Goal: Transaction & Acquisition: Purchase product/service

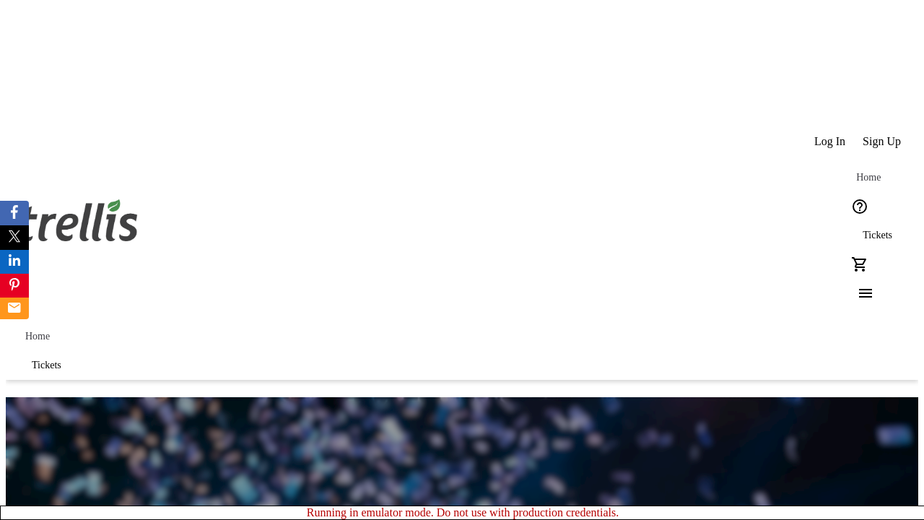
click at [883, 135] on span "Sign Up" at bounding box center [882, 141] width 38 height 13
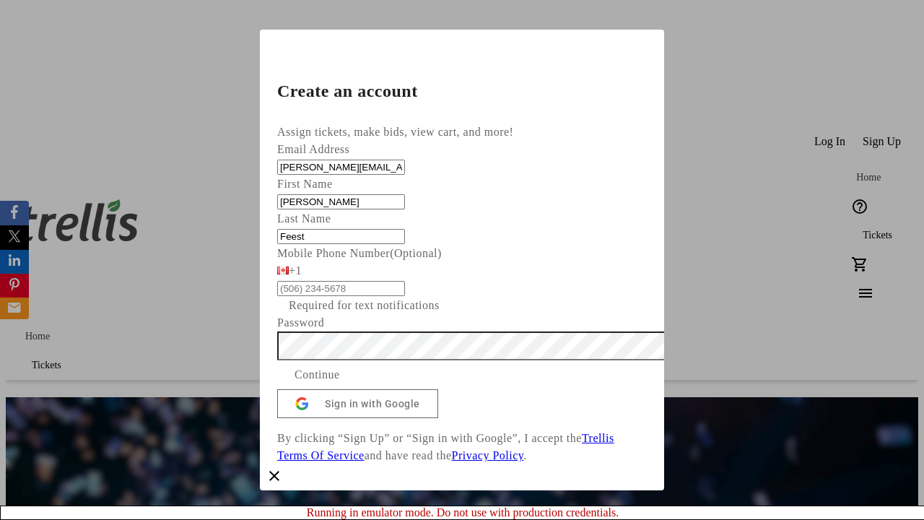
click at [340, 383] on span "Continue" at bounding box center [317, 374] width 45 height 17
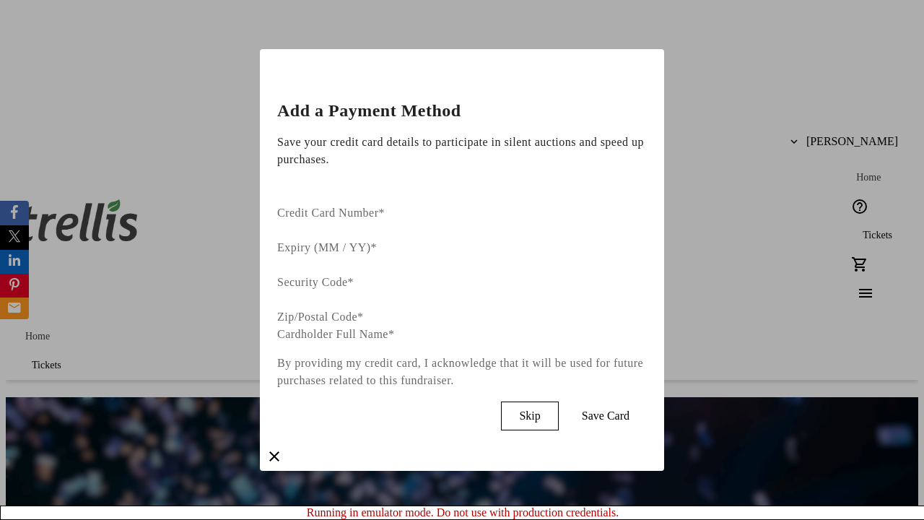
click at [540, 409] on span "Skip" at bounding box center [529, 415] width 21 height 13
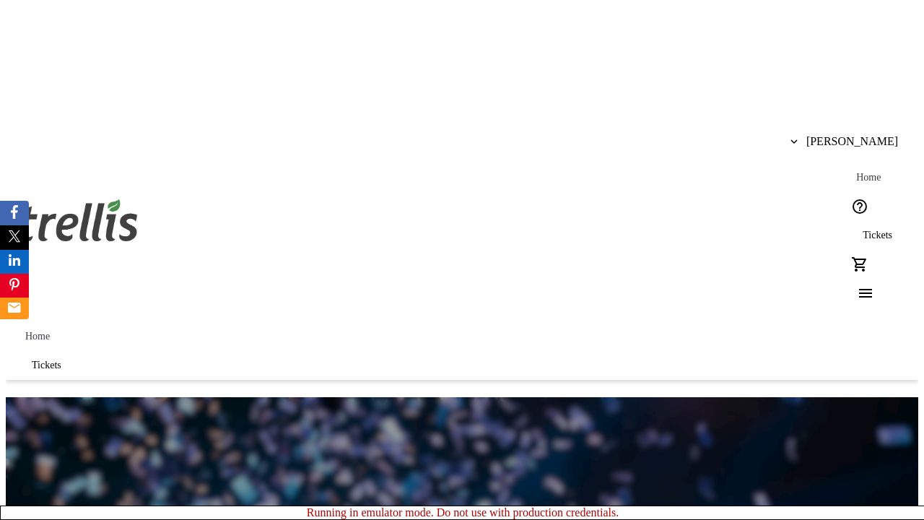
click at [863, 230] on span "Tickets" at bounding box center [878, 236] width 30 height 12
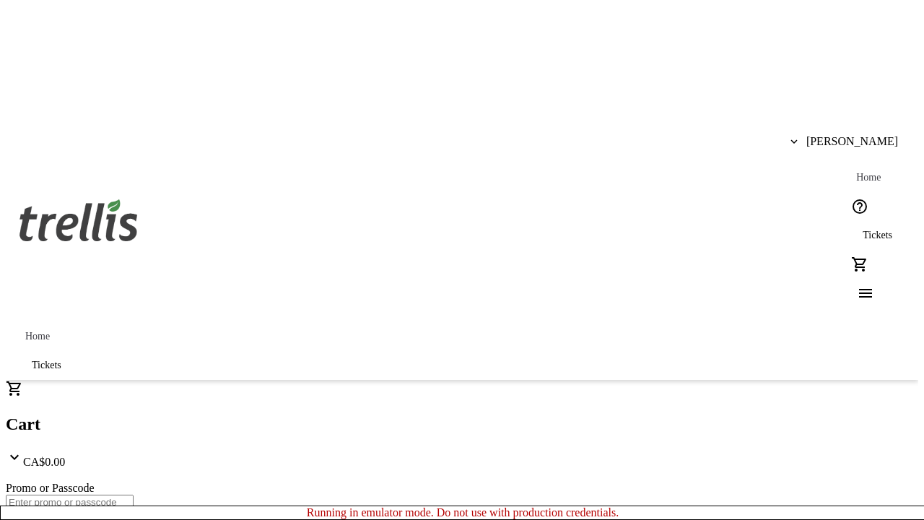
type input "1"
